Goal: Navigation & Orientation: Find specific page/section

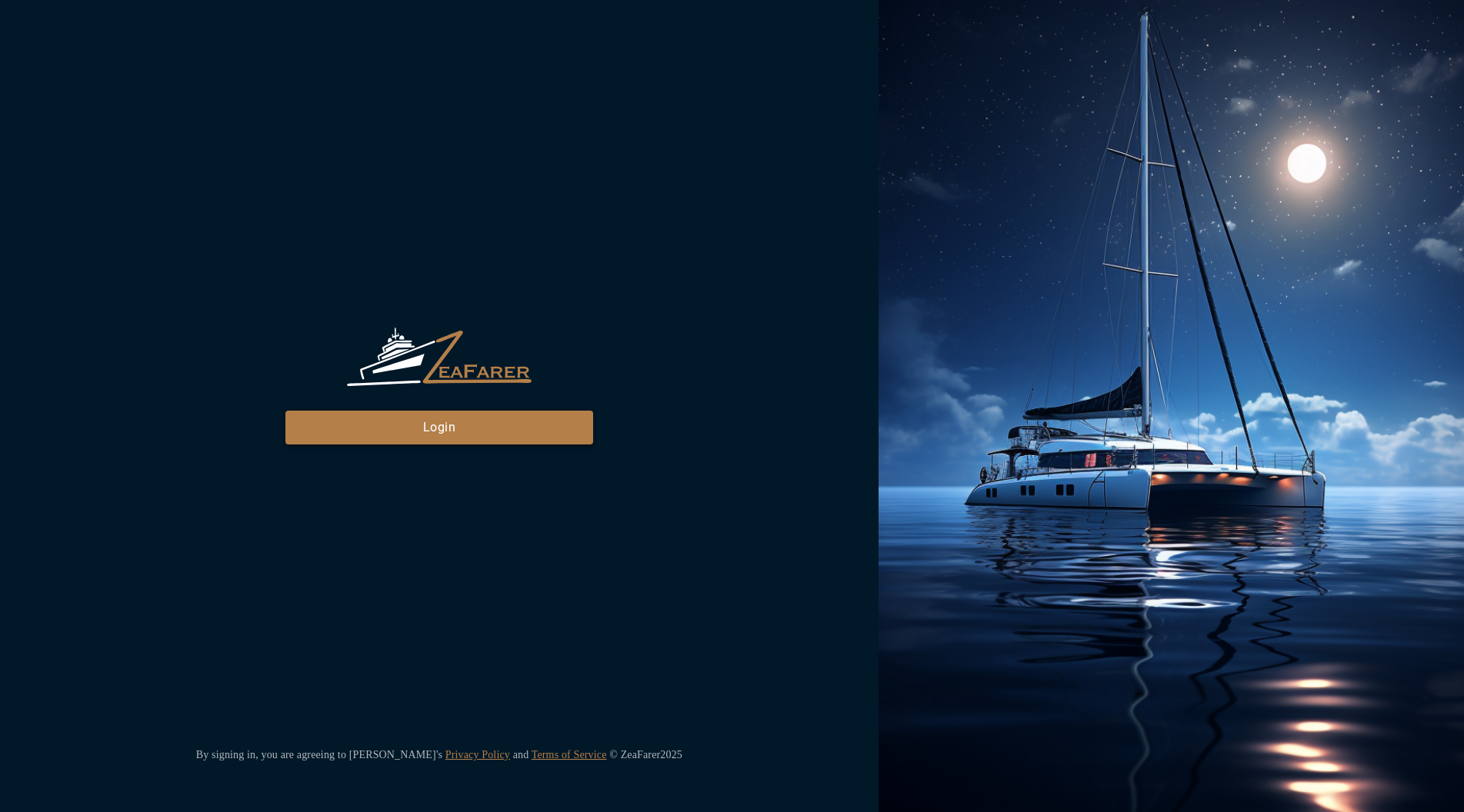
click at [476, 433] on button "Login" at bounding box center [439, 428] width 308 height 34
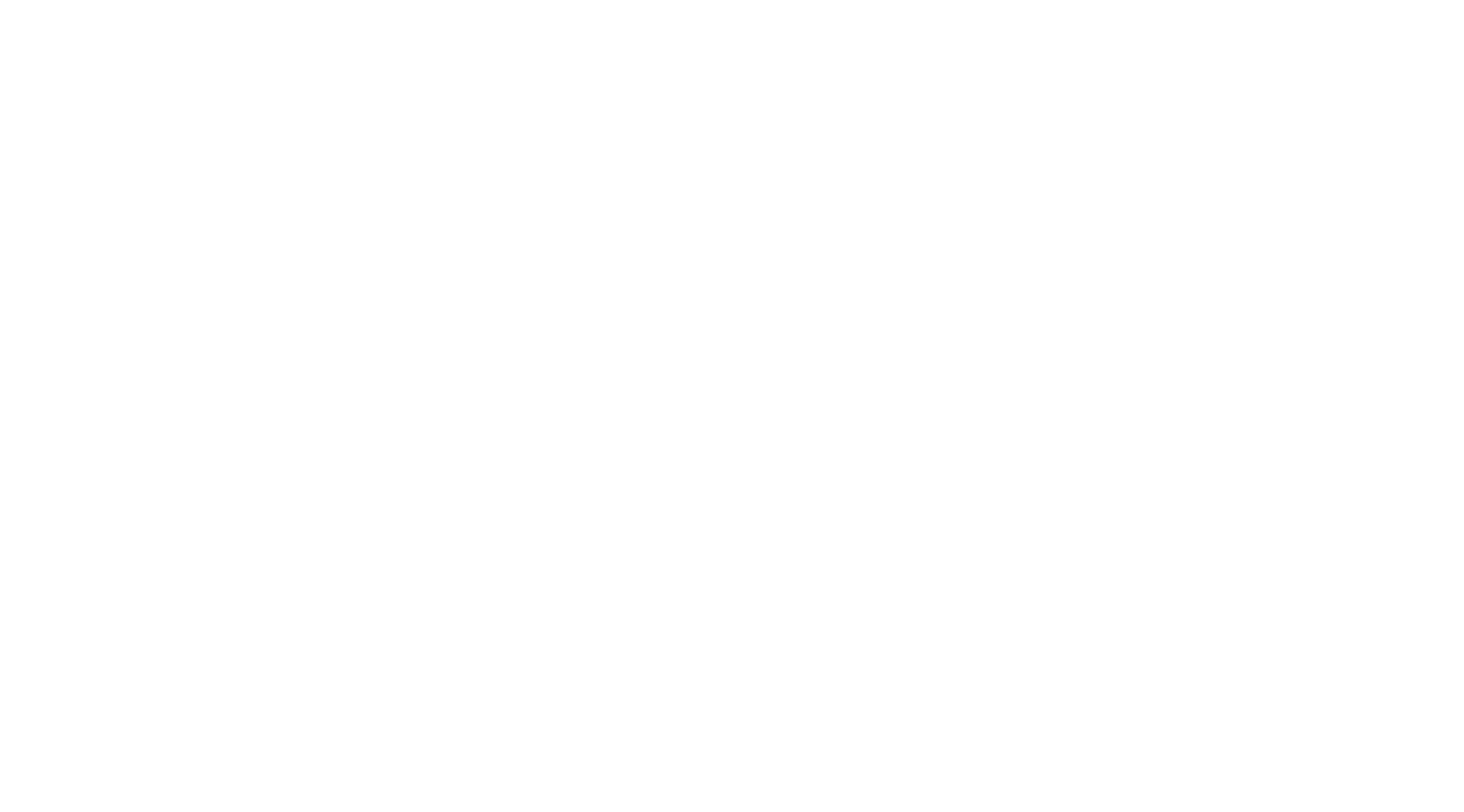
click at [326, 0] on html at bounding box center [732, 0] width 1464 height 0
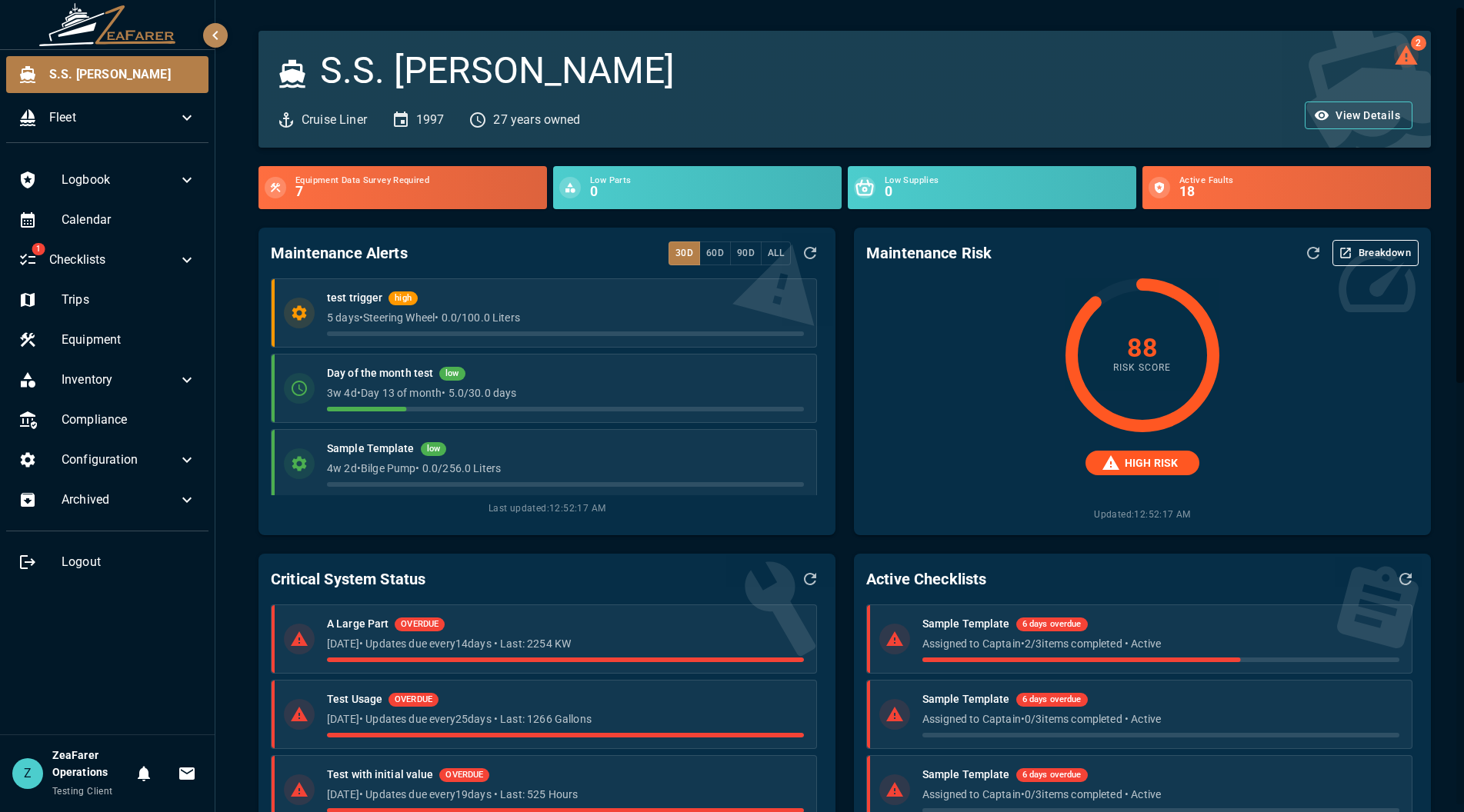
click at [1398, 60] on icon "2 log alerts" at bounding box center [1405, 55] width 22 height 20
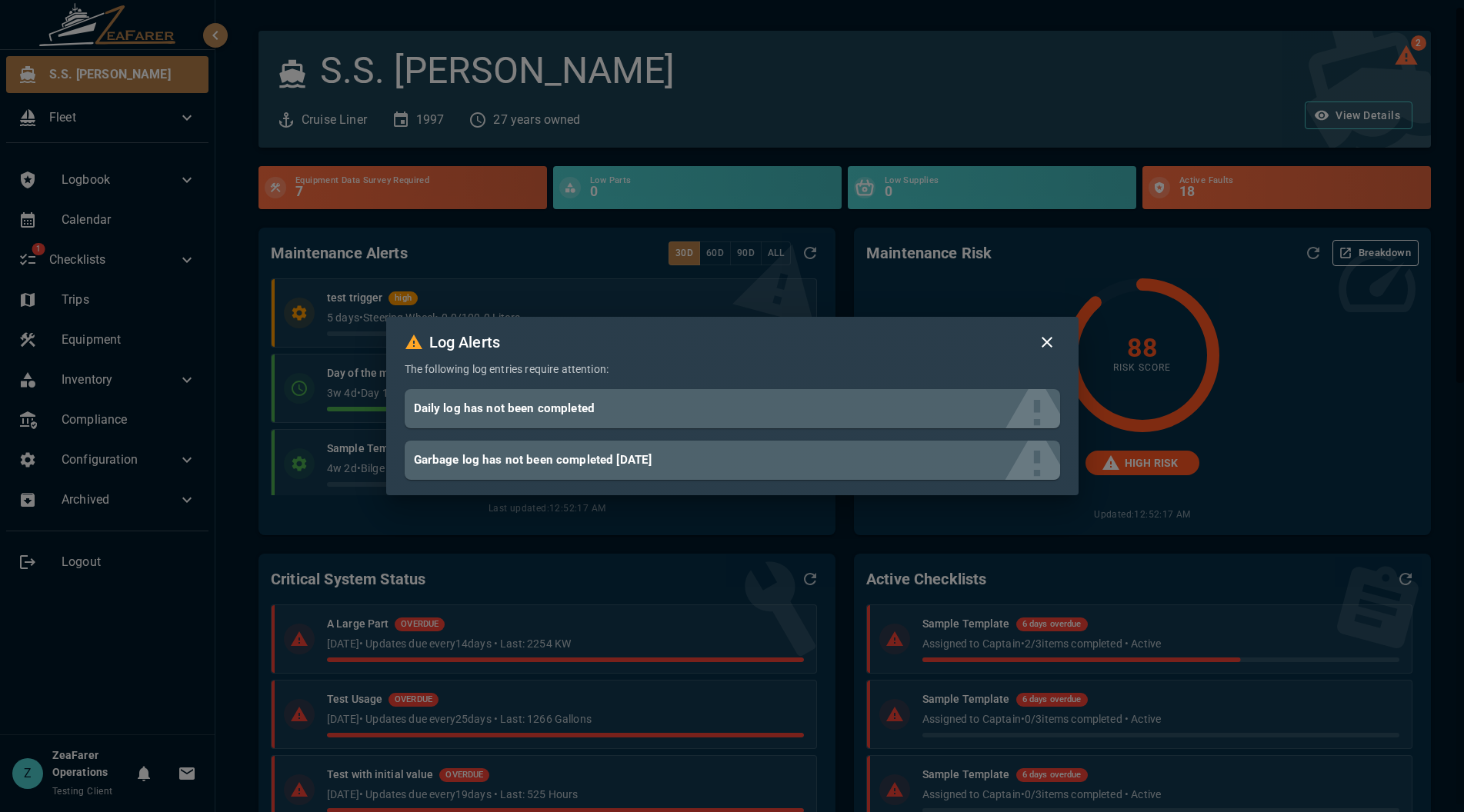
click at [1158, 63] on div "Log Alerts The following log entries require attention: Daily log has not been …" at bounding box center [732, 406] width 1464 height 812
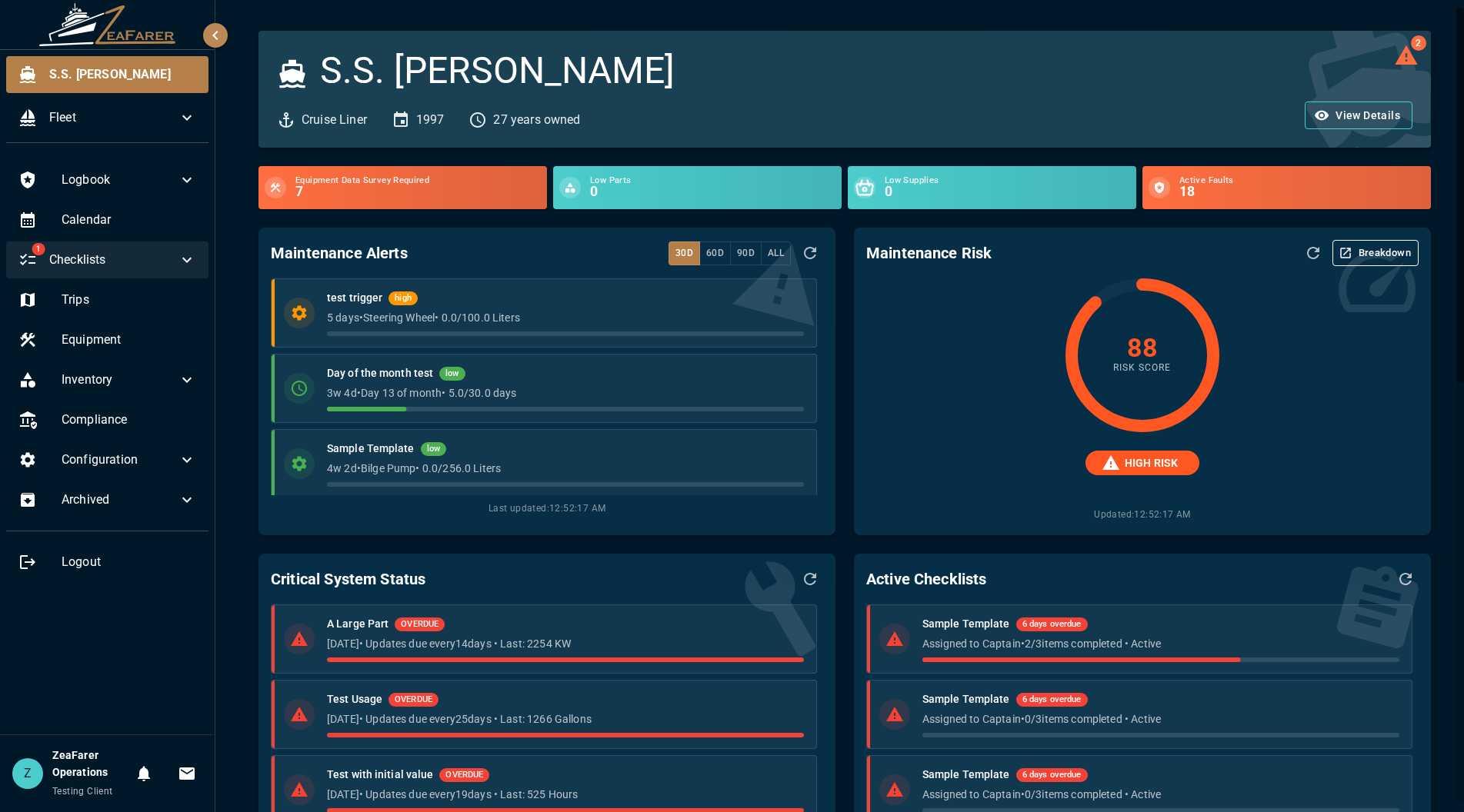
click at [162, 257] on span "Checklists" at bounding box center [114, 260] width 129 height 19
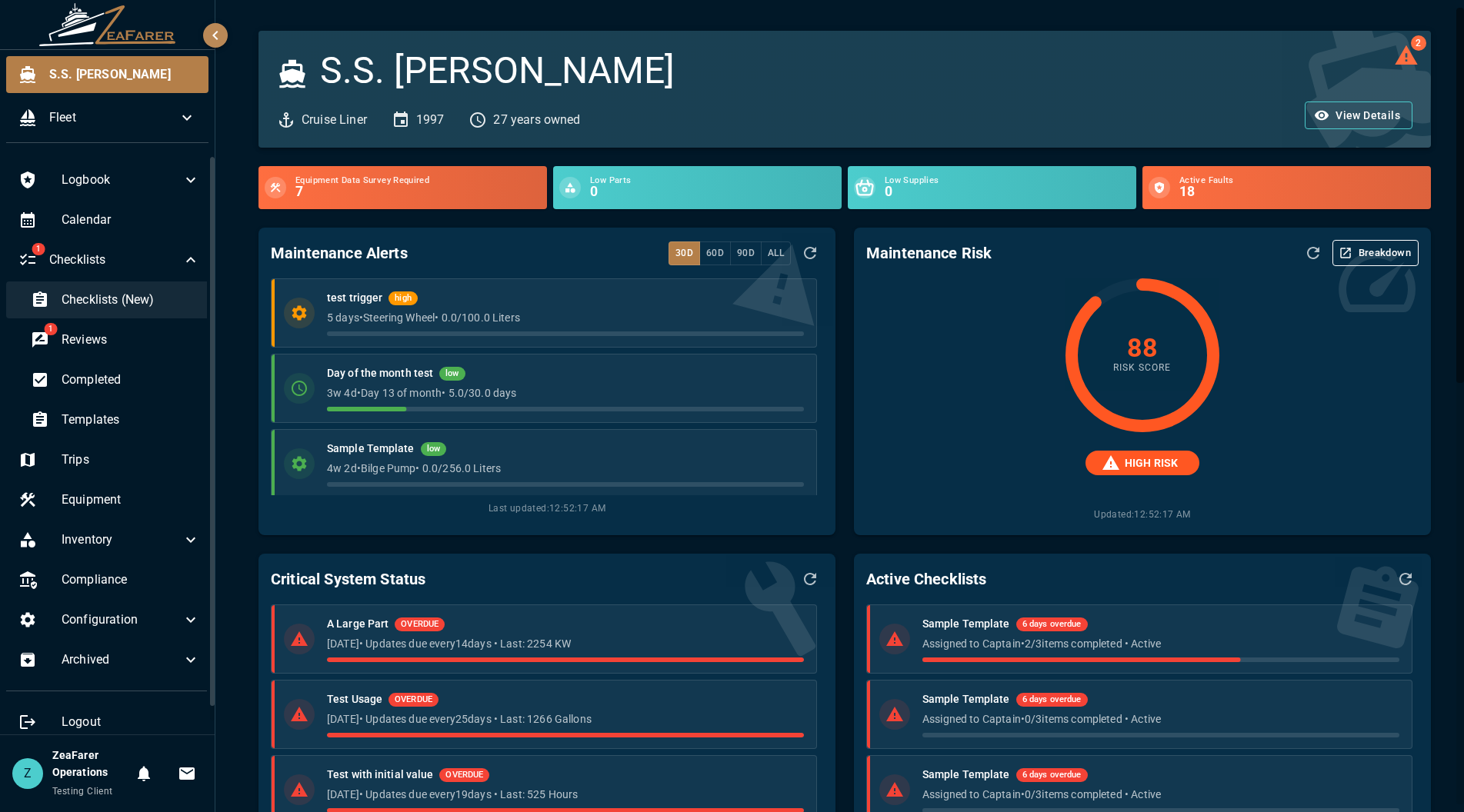
click at [98, 308] on span "Checklists (New)" at bounding box center [131, 299] width 138 height 19
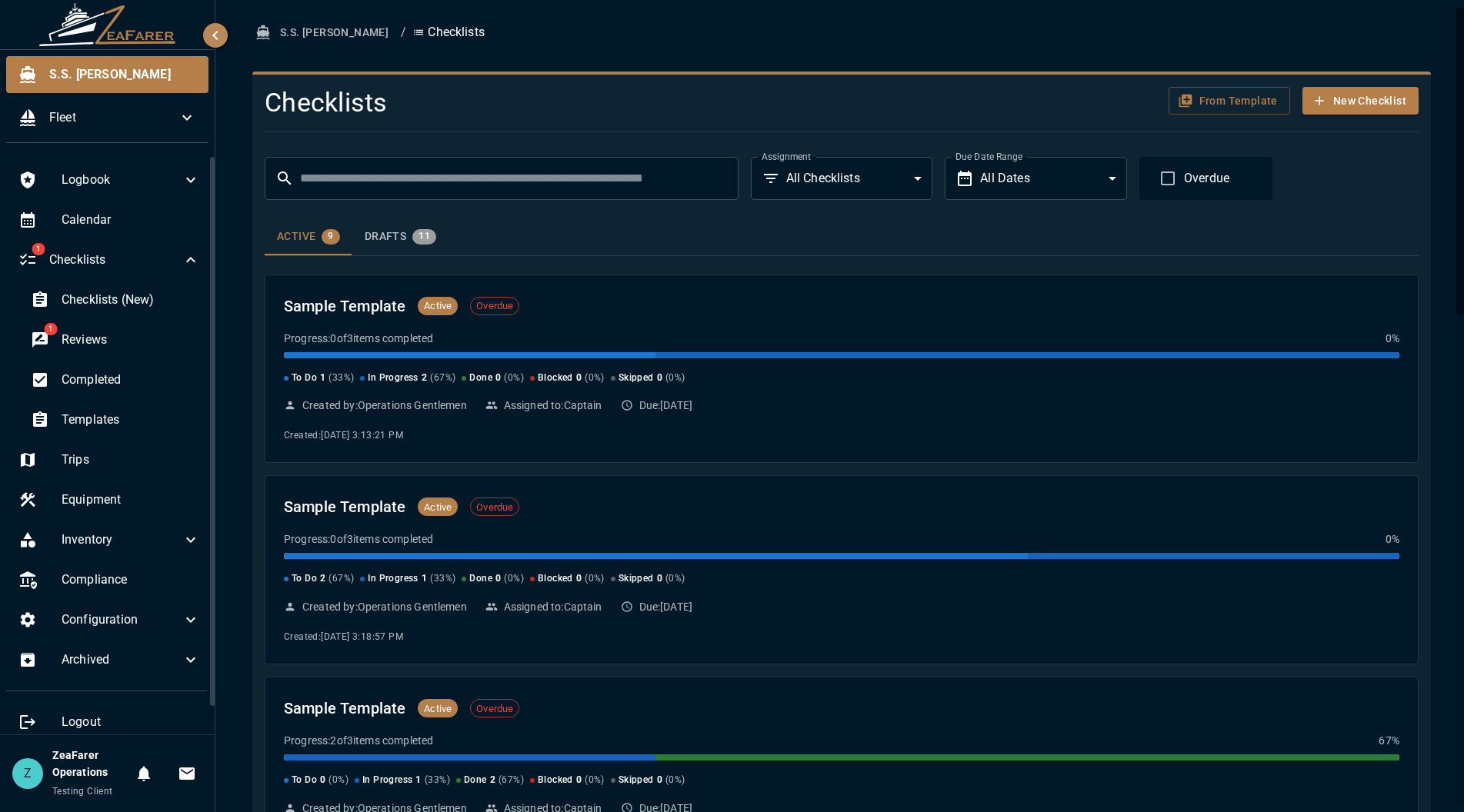
drag, startPoint x: 713, startPoint y: 100, endPoint x: 725, endPoint y: 101, distance: 12.0
click at [713, 100] on h4 "Checklists" at bounding box center [647, 103] width 766 height 33
click at [513, 224] on div "Active 9 Drafts 11" at bounding box center [841, 236] width 1154 height 37
click at [597, 234] on div "Active 9 Drafts 11" at bounding box center [841, 236] width 1154 height 37
click at [583, 24] on ol "S.S. Anne / Checklists" at bounding box center [841, 33] width 1178 height 28
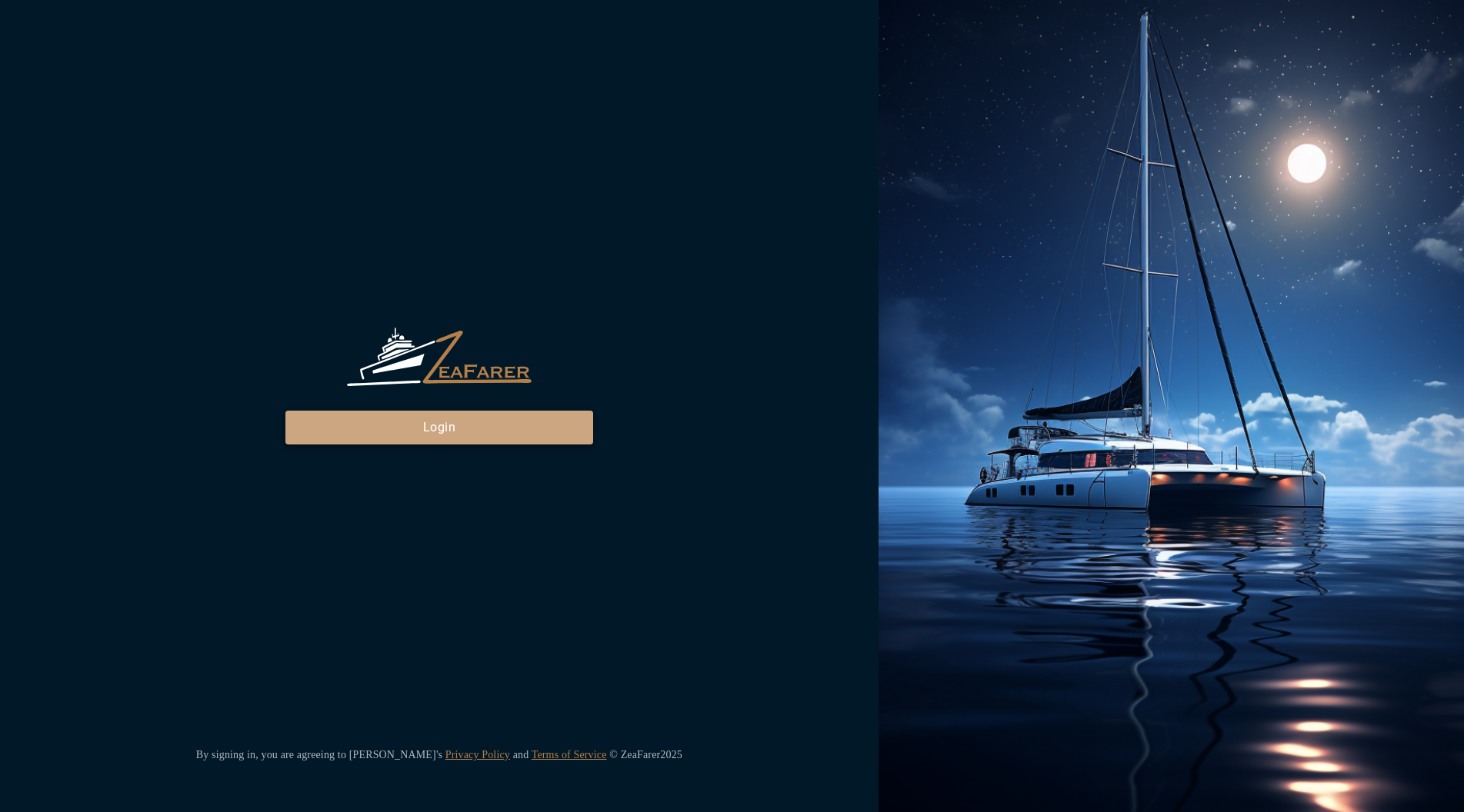
click at [413, 432] on button "Login" at bounding box center [439, 428] width 308 height 34
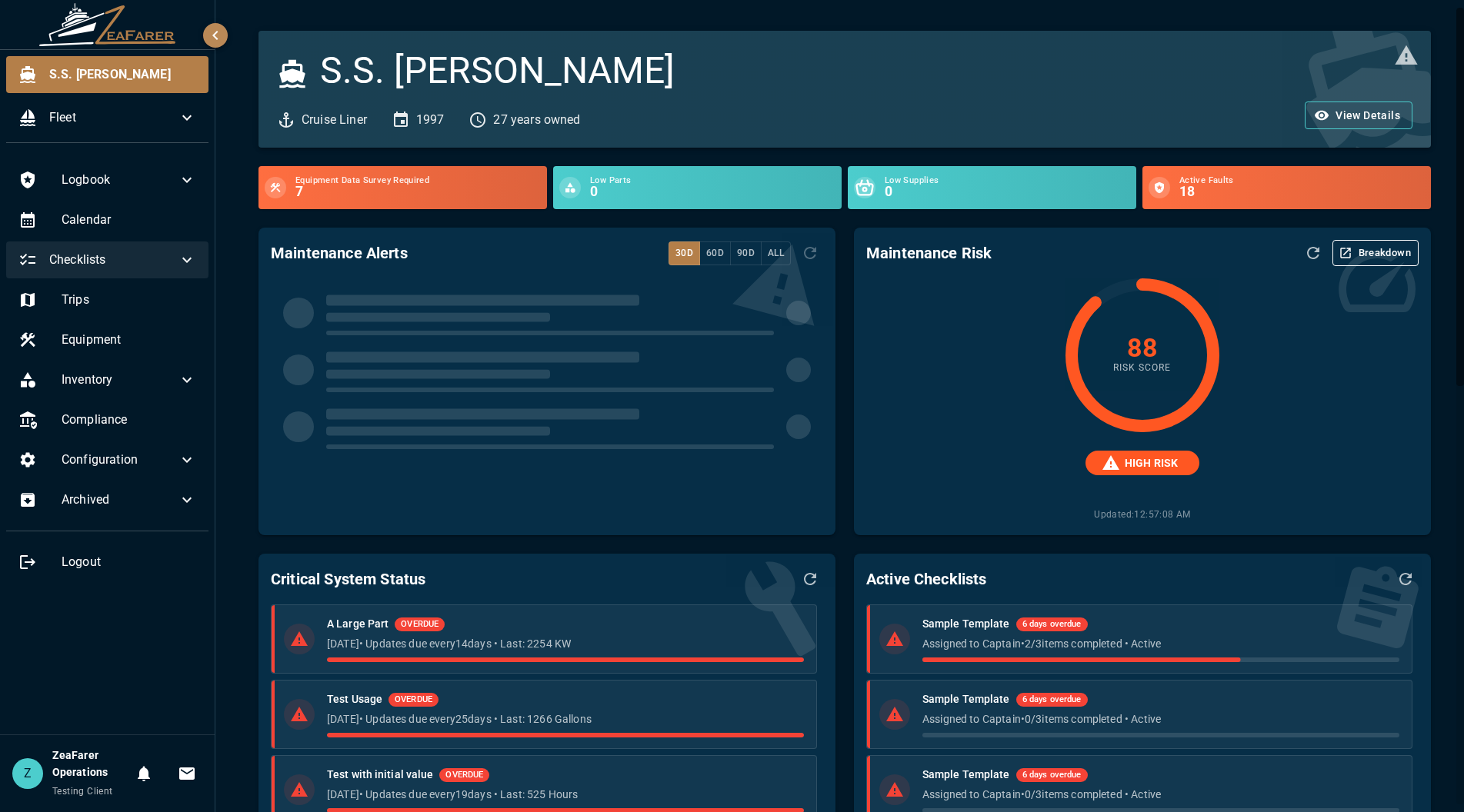
click at [168, 257] on span "Checklists" at bounding box center [114, 260] width 129 height 19
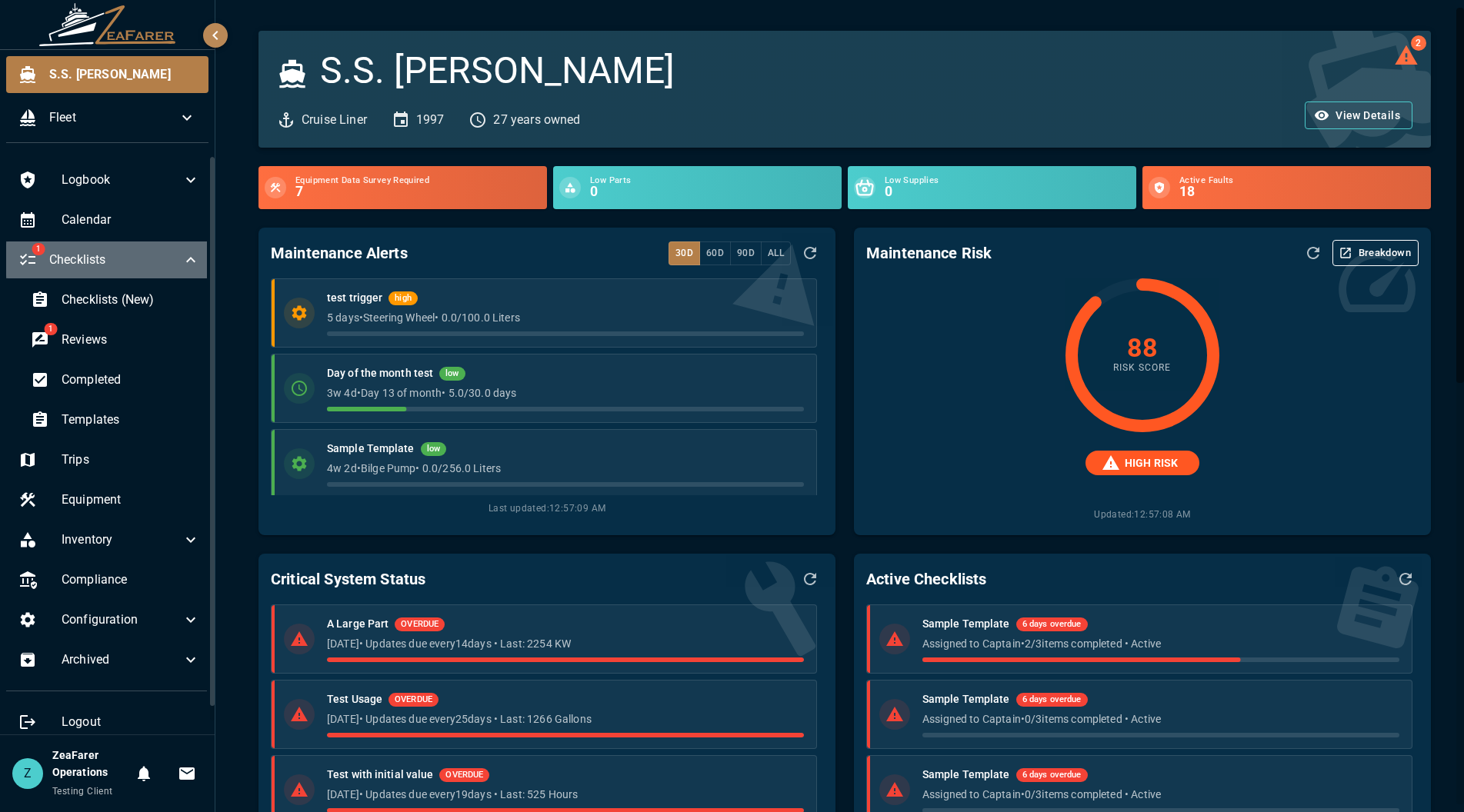
click at [182, 258] on icon at bounding box center [190, 260] width 19 height 19
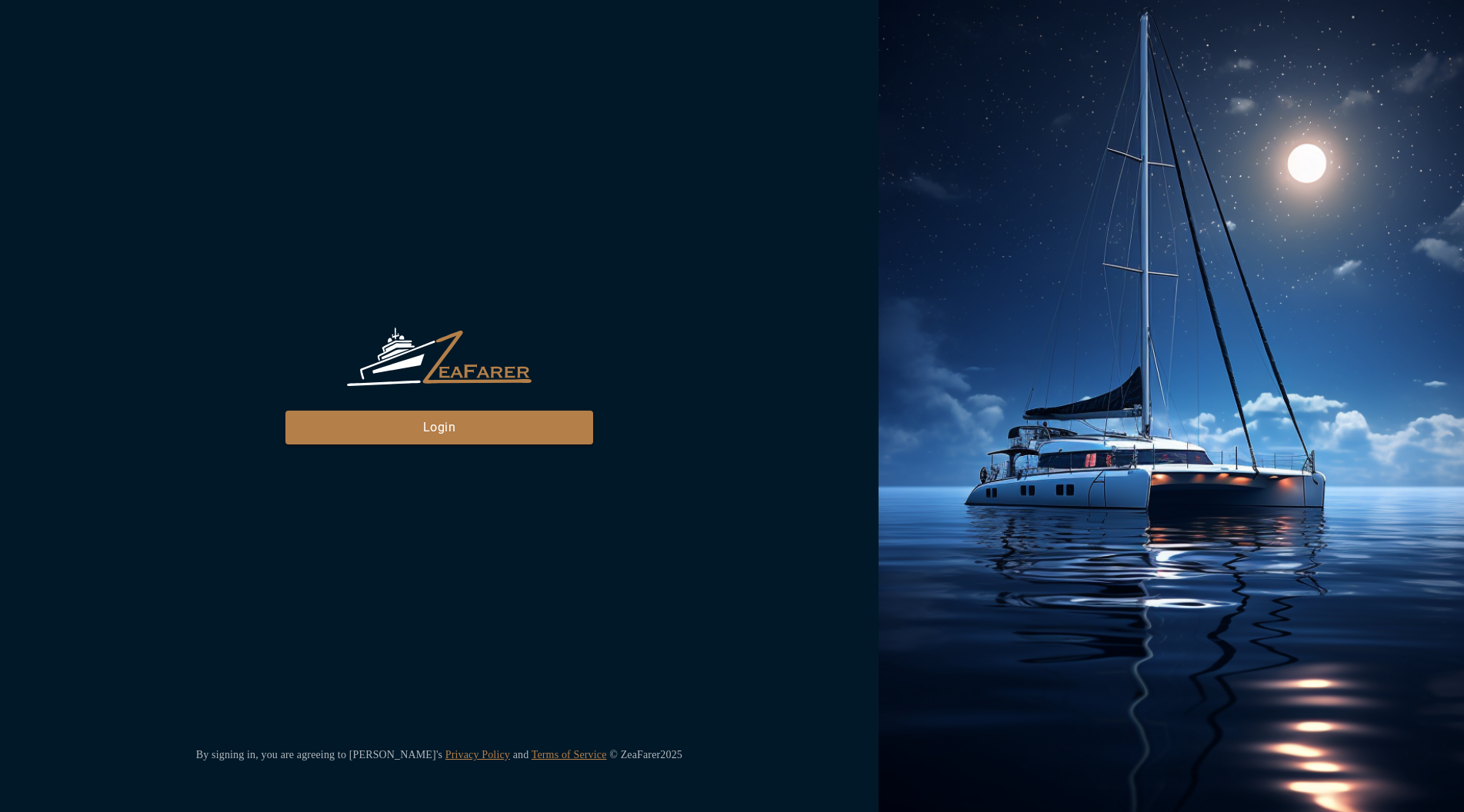
click at [343, 401] on div "ZeaFarer Login" at bounding box center [439, 386] width 308 height 117
click at [343, 425] on button "Login" at bounding box center [439, 428] width 308 height 34
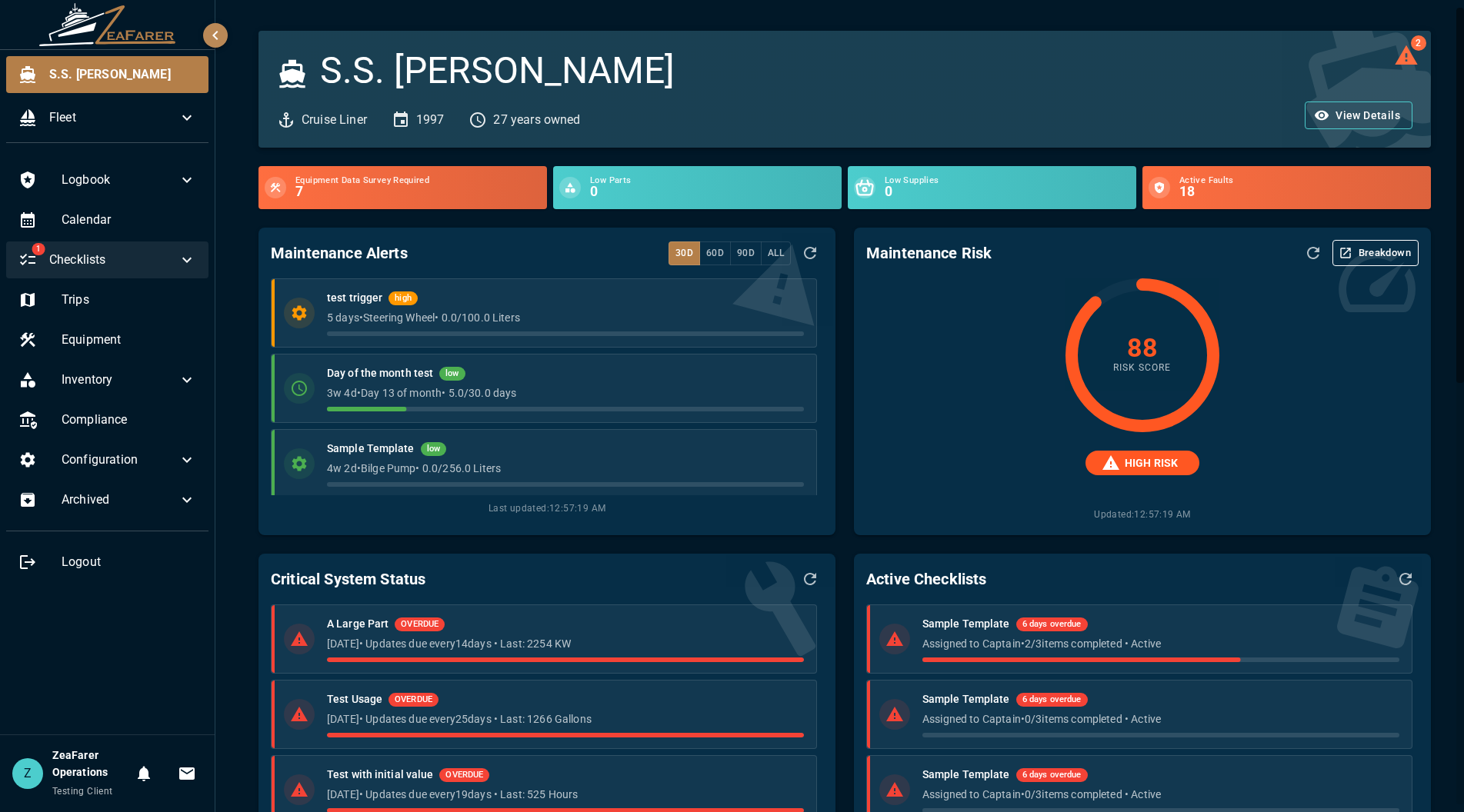
click at [151, 256] on span "Checklists" at bounding box center [114, 260] width 129 height 19
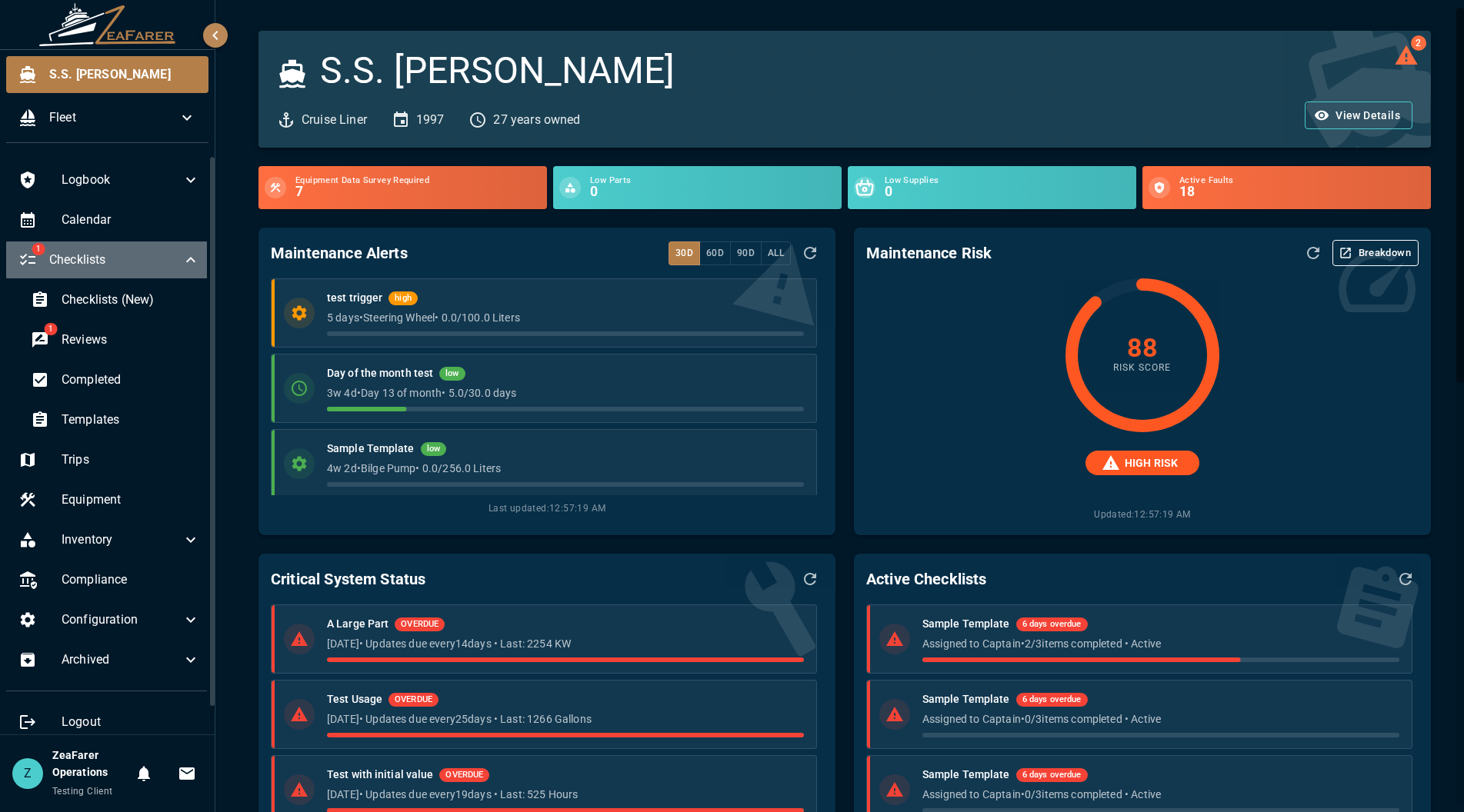
click at [183, 258] on icon at bounding box center [190, 260] width 19 height 19
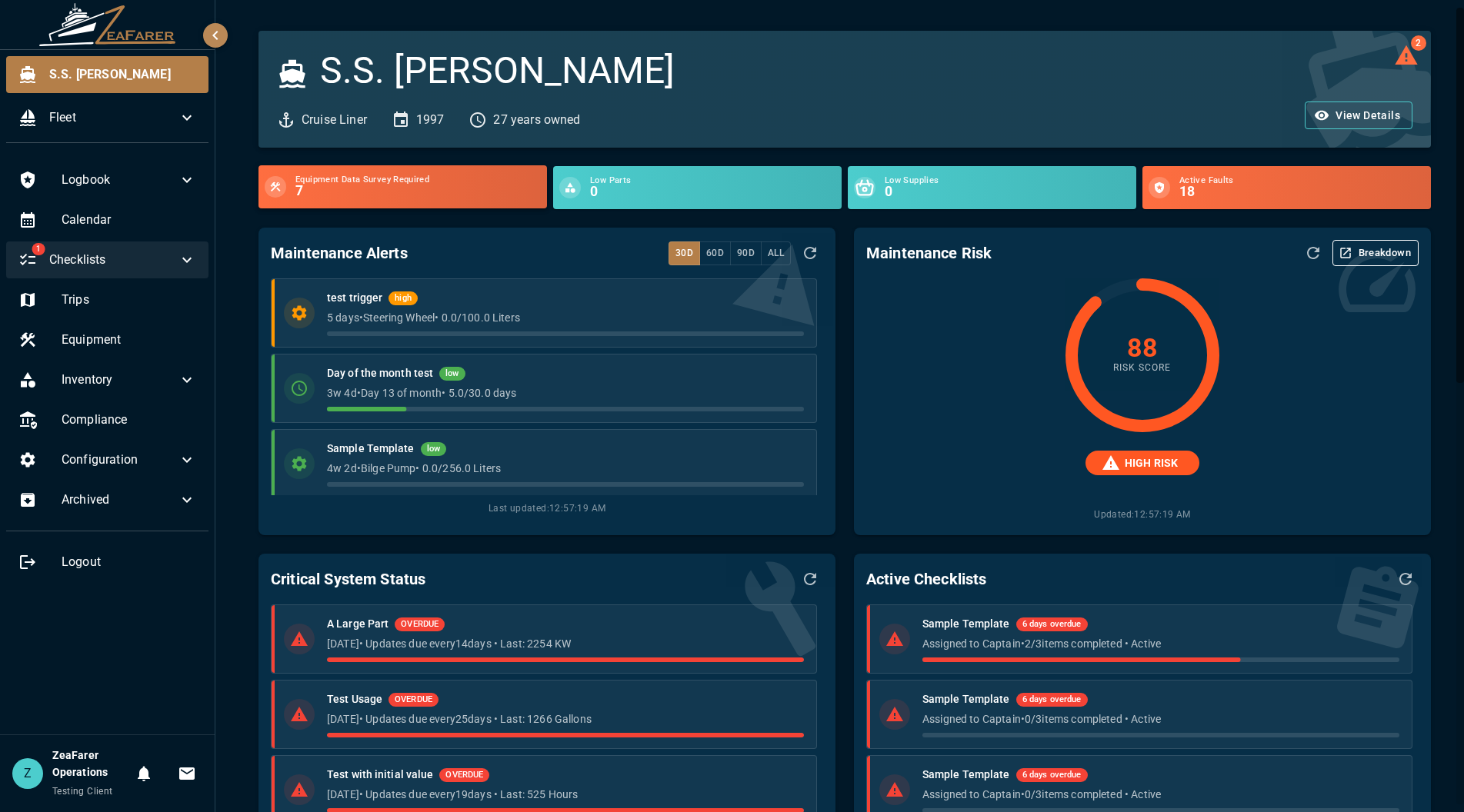
click at [457, 187] on h6 "7" at bounding box center [418, 191] width 246 height 14
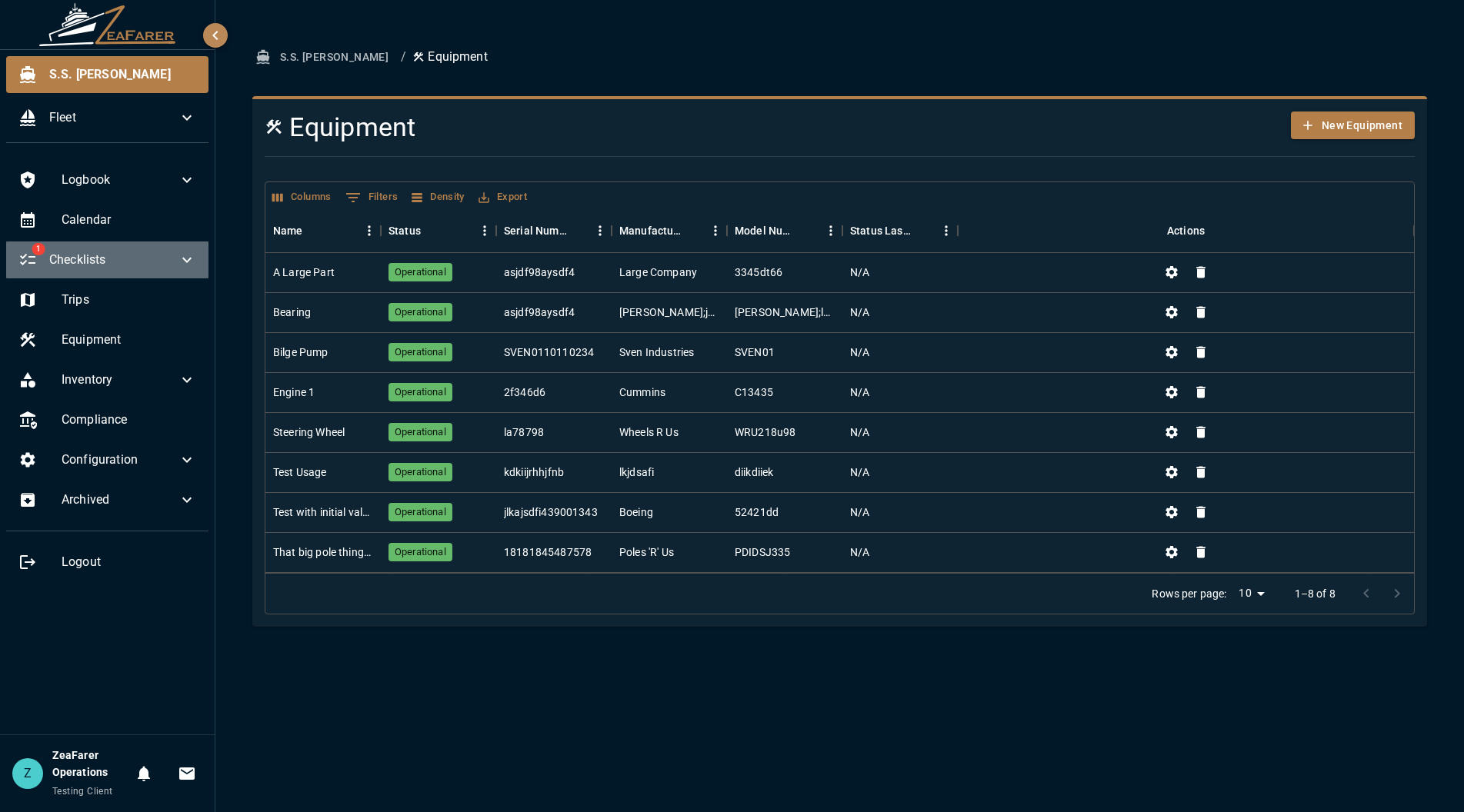
click at [179, 261] on icon at bounding box center [186, 260] width 19 height 19
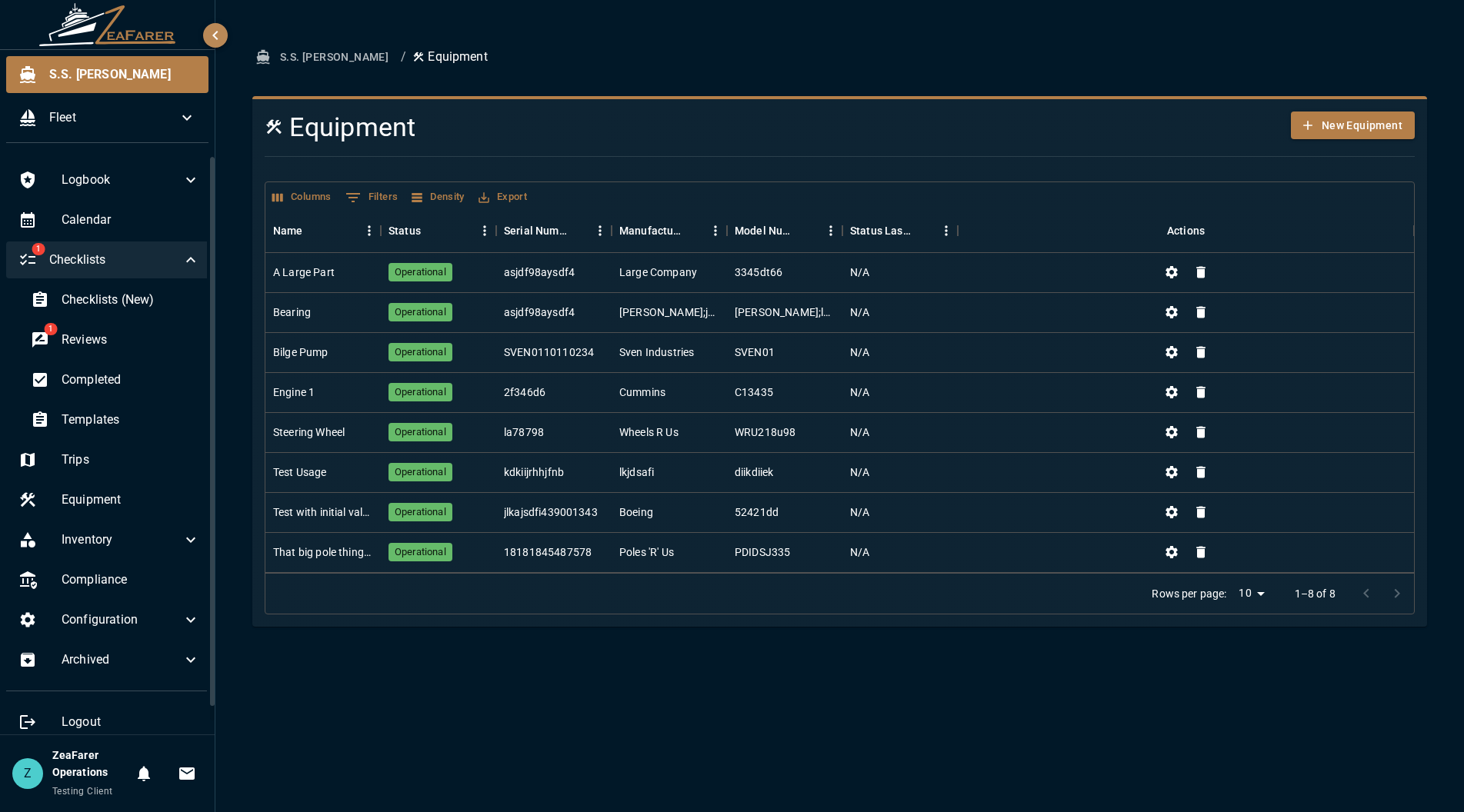
click at [476, 82] on div "S.S. [PERSON_NAME] / Equipment Equipment New Equipment Columns 0 Filters Densit…" at bounding box center [839, 334] width 1212 height 583
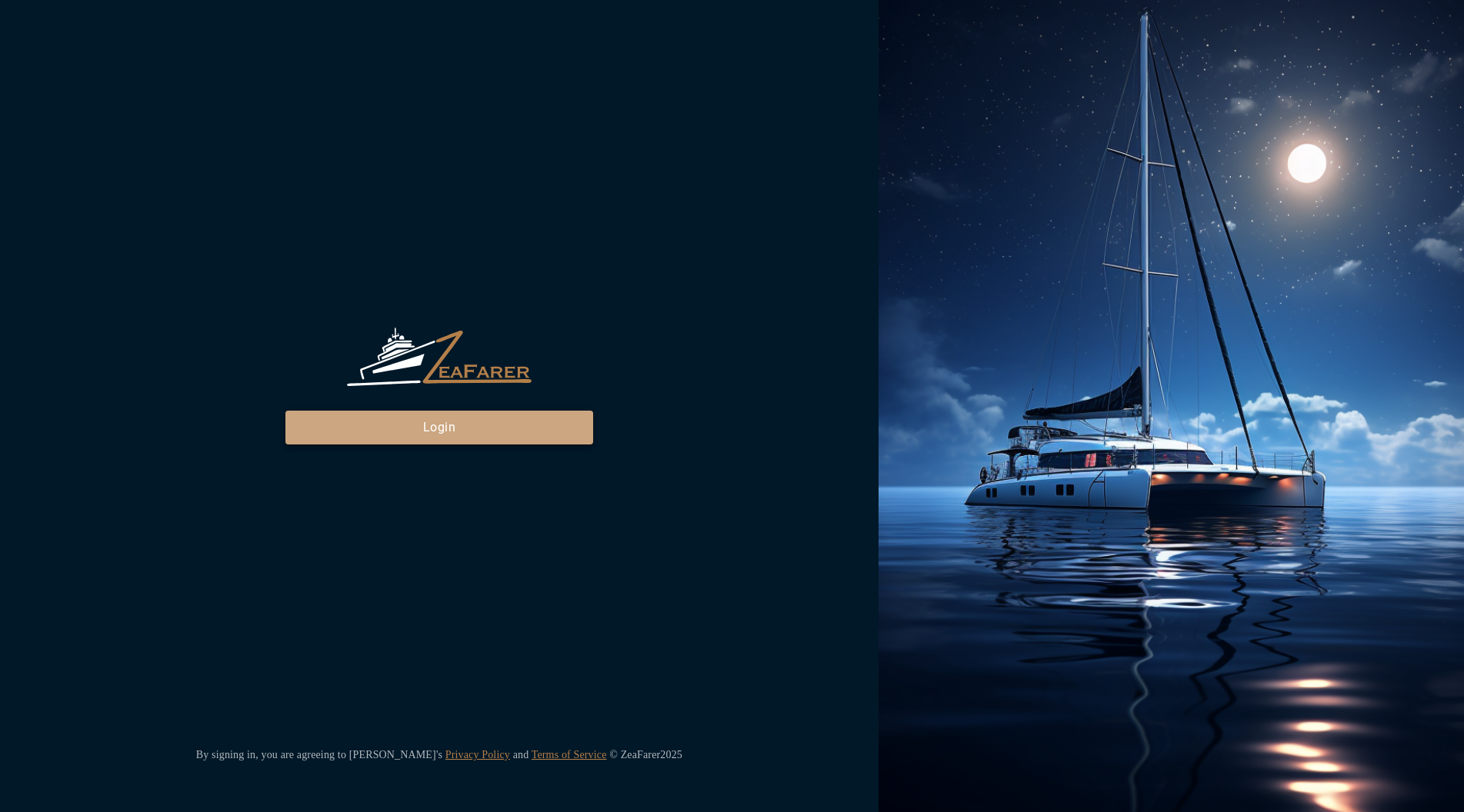
click at [471, 433] on button "Login" at bounding box center [439, 428] width 308 height 34
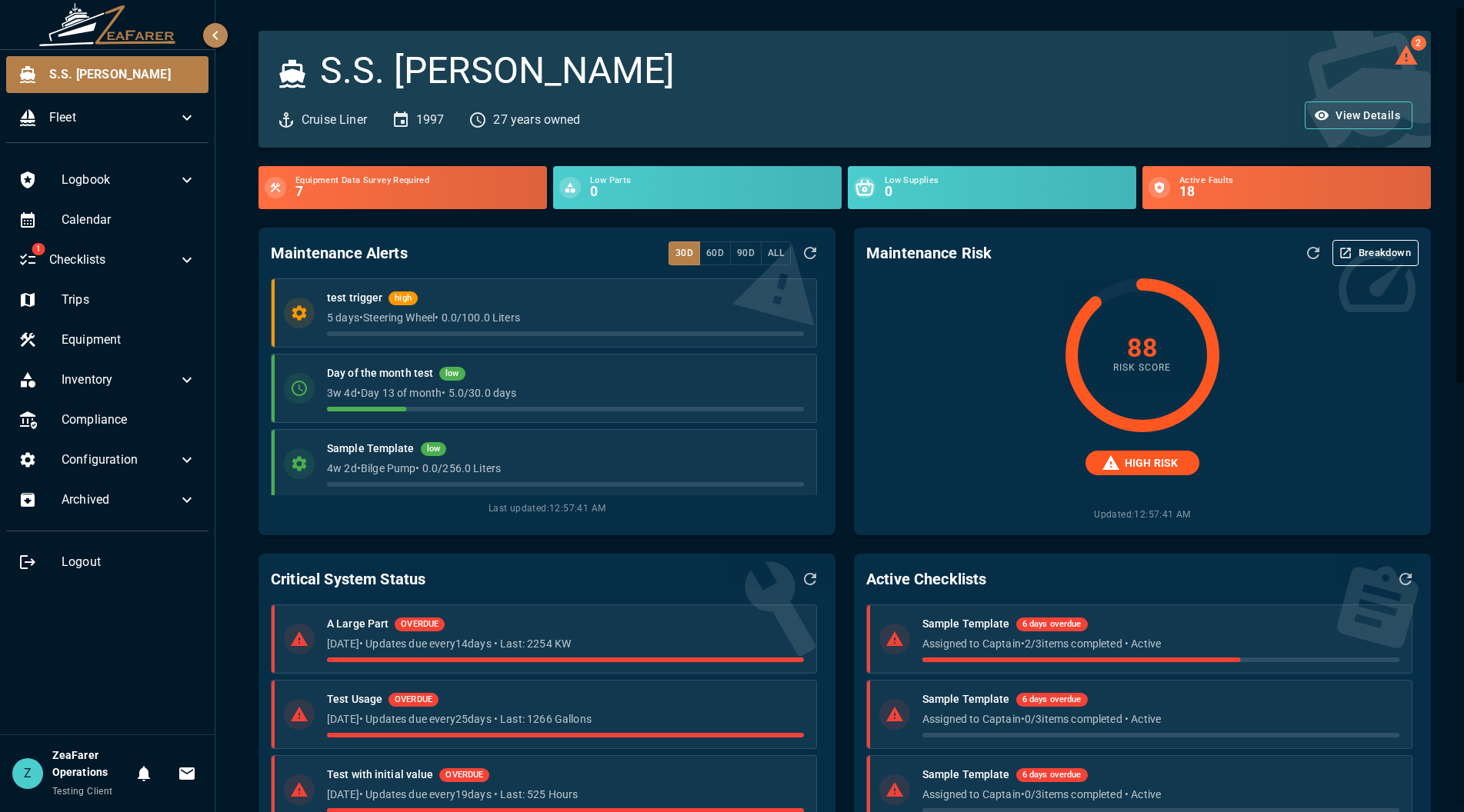
click at [211, 254] on ul "Logbook Calendar 1 Checklists Trips Equipment Inventory Compliance Configuratio…" at bounding box center [107, 373] width 215 height 434
click at [183, 259] on icon at bounding box center [186, 260] width 9 height 6
